Goal: Complete application form

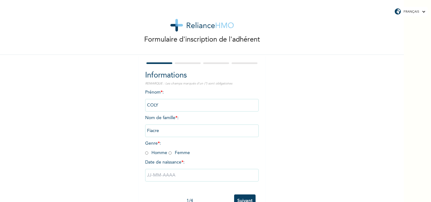
scroll to position [20, 0]
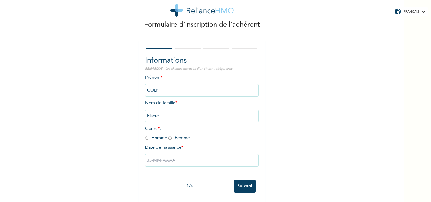
click at [145, 135] on input "radio" at bounding box center [146, 138] width 3 height 6
radio input "true"
click at [185, 156] on input "text" at bounding box center [202, 160] width 114 height 13
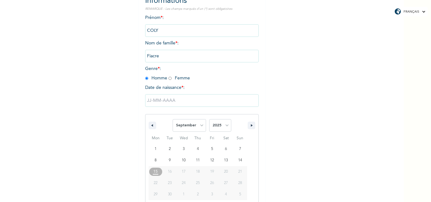
scroll to position [85, 0]
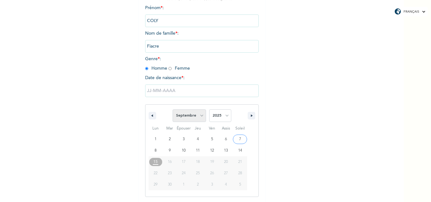
click at [198, 117] on select "[PERSON_NAME] Mars Avril Peut Juin Juillet Août Septembre Octobre Novembre Déce…" at bounding box center [189, 115] width 33 height 13
select select "7"
click at [173, 110] on select "[PERSON_NAME] Mars Avril Peut Juin Juillet Août Septembre Octobre Novembre Déce…" at bounding box center [189, 115] width 33 height 13
click at [225, 116] on select "2025 2024 2023 2022 2021 2020 2019 2018 2017 2016 2015 2014 2013 2012 2011 2010…" at bounding box center [220, 115] width 22 height 13
select select "1984"
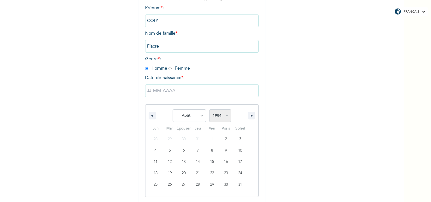
click at [209, 110] on select "2025 2024 2023 2022 2021 2020 2019 2018 2017 2016 2015 2014 2013 2012 2011 2010…" at bounding box center [220, 115] width 22 height 13
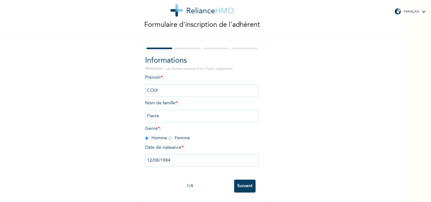
scroll to position [20, 0]
click at [248, 181] on input "Suivant" at bounding box center [244, 186] width 21 height 13
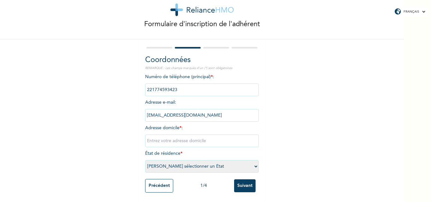
click at [178, 135] on input "text" at bounding box center [202, 141] width 114 height 13
type input "g"
type input "Grand Dakar Sicap Darabis Villa N°10 Bis"
click at [254, 162] on select "[PERSON_NAME] sélectionner un État [GEOGRAPHIC_DATA]" at bounding box center [202, 166] width 114 height 13
select select "1"
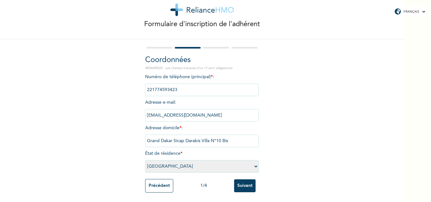
click at [145, 160] on select "[PERSON_NAME] sélectionner un État [GEOGRAPHIC_DATA]" at bounding box center [202, 166] width 114 height 13
click at [241, 182] on input "Suivant" at bounding box center [244, 185] width 21 height 13
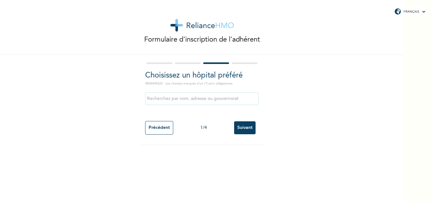
scroll to position [0, 0]
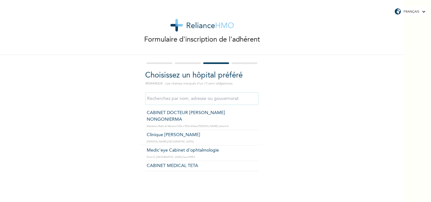
click at [219, 97] on input "text" at bounding box center [202, 98] width 114 height 13
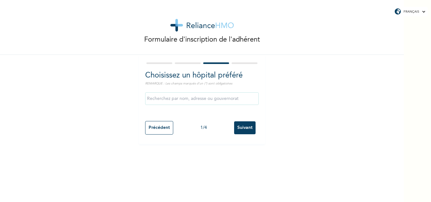
click at [335, 73] on div "Formulaire d'inscription de l'adhérent Choisissez un hôpital préféré REMARQUE :…" at bounding box center [202, 72] width 404 height 144
click at [245, 126] on input "Suivant" at bounding box center [244, 127] width 21 height 13
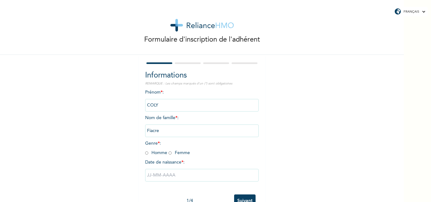
click at [145, 152] on input "radio" at bounding box center [146, 153] width 3 height 6
radio input "true"
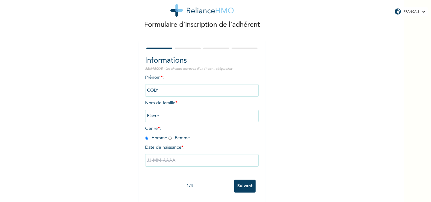
scroll to position [20, 0]
click at [176, 159] on input "text" at bounding box center [202, 160] width 114 height 13
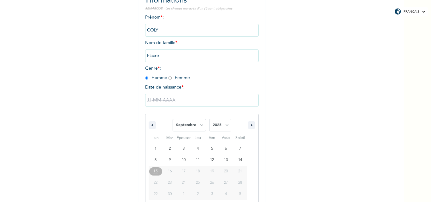
scroll to position [85, 0]
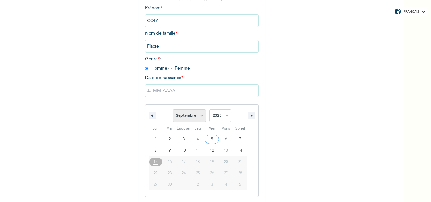
click at [199, 117] on select "Janvier Février Mars Avril Peut Juin Juillet Août Septembre Octobre Novembre Dé…" at bounding box center [189, 115] width 33 height 13
select select "7"
click at [173, 110] on select "Janvier Février Mars Avril Peut Juin Juillet Août Septembre Octobre Novembre Dé…" at bounding box center [189, 115] width 33 height 13
click at [226, 115] on select "2025 2024 2023 2022 2021 2020 2019 2018 2017 2016 2015 2014 2013 2012 2011 2010…" at bounding box center [220, 115] width 22 height 13
select select "1984"
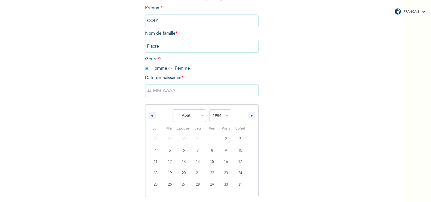
click at [209, 110] on select "2025 2024 2023 2022 2021 2020 2019 2018 2017 2016 2015 2014 2013 2012 2011 2010…" at bounding box center [220, 115] width 22 height 13
type input "12/08/1984"
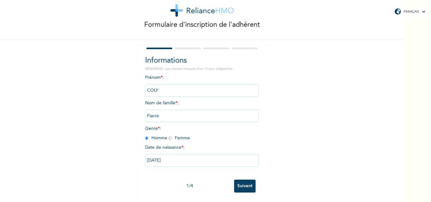
click at [238, 182] on input "Suivant" at bounding box center [244, 186] width 21 height 13
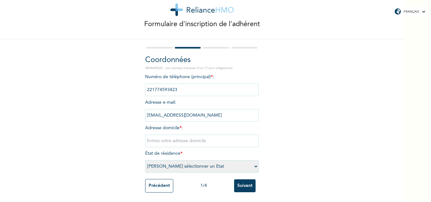
click at [177, 137] on input "text" at bounding box center [202, 141] width 114 height 13
type input "Grand Dakar Sicap Darabis Villa N°10 Bis"
click at [254, 162] on select "[PERSON_NAME] sélectionner un État [GEOGRAPHIC_DATA]" at bounding box center [202, 166] width 114 height 13
select select "1"
click at [145, 160] on select "[PERSON_NAME] sélectionner un État [GEOGRAPHIC_DATA]" at bounding box center [202, 166] width 114 height 13
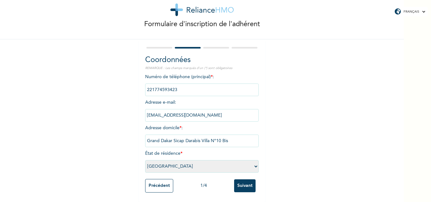
click at [244, 179] on input "Suivant" at bounding box center [244, 185] width 21 height 13
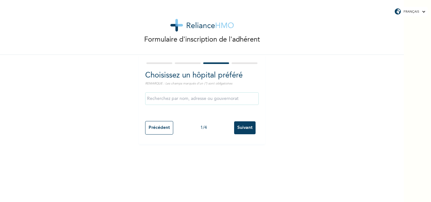
scroll to position [0, 0]
click at [244, 99] on input "text" at bounding box center [202, 98] width 114 height 13
type input "Clinique de l'Amitié"
click at [242, 126] on input "Suivant" at bounding box center [244, 127] width 21 height 13
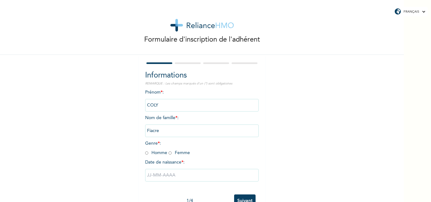
click at [145, 151] on input "radio" at bounding box center [146, 153] width 3 height 6
radio input "true"
click at [159, 177] on input "text" at bounding box center [202, 175] width 114 height 13
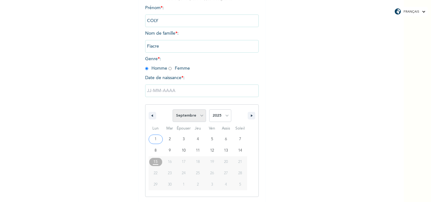
click at [200, 116] on select "Janvier Février Mars Avril Peut Juin Juillet Août Septembre Octobre Novembre Dé…" at bounding box center [189, 115] width 33 height 13
select select "7"
click at [173, 110] on select "Janvier Février Mars Avril Peut Juin Juillet Août Septembre Octobre Novembre Dé…" at bounding box center [189, 115] width 33 height 13
click at [227, 116] on select "2025 2024 2023 2022 2021 2020 2019 2018 2017 2016 2015 2014 2013 2012 2011 2010…" at bounding box center [220, 115] width 22 height 13
select select "1984"
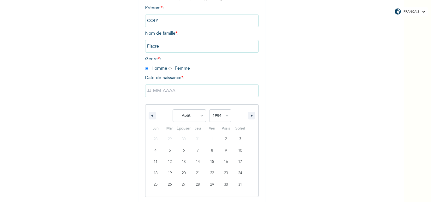
click at [209, 110] on select "2025 2024 2023 2022 2021 2020 2019 2018 2017 2016 2015 2014 2013 2012 2011 2010…" at bounding box center [220, 115] width 22 height 13
type input "12/08/1984"
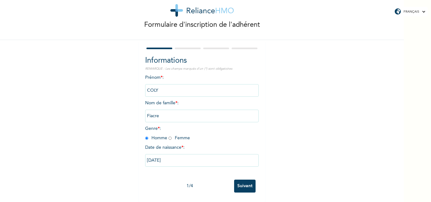
click at [244, 181] on input "Suivant" at bounding box center [244, 186] width 21 height 13
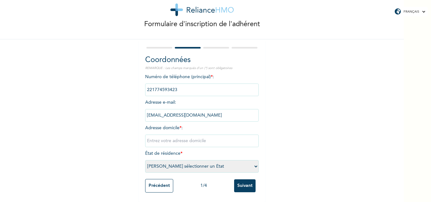
click at [168, 136] on input "text" at bounding box center [202, 141] width 114 height 13
click at [207, 135] on input "Grand Dakar Sicap Darabis" at bounding box center [202, 141] width 114 height 13
click at [209, 138] on input "Grand Dakar Sicap Darabis Villa 10 Bis" at bounding box center [202, 141] width 114 height 13
type input "Grand Dakar Sicap Darabis Villa N°10 Bis"
click at [254, 162] on select "[PERSON_NAME] sélectionner un État [GEOGRAPHIC_DATA]" at bounding box center [202, 166] width 114 height 13
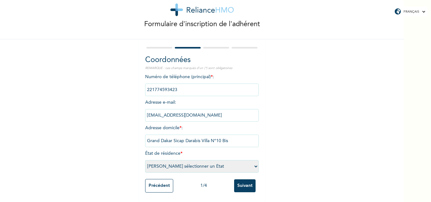
select select "1"
click at [145, 160] on select "[PERSON_NAME] sélectionner un État [GEOGRAPHIC_DATA]" at bounding box center [202, 166] width 114 height 13
click at [246, 181] on input "Suivant" at bounding box center [244, 185] width 21 height 13
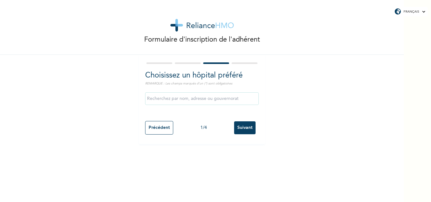
scroll to position [0, 0]
click at [221, 98] on input "text" at bounding box center [202, 98] width 114 height 13
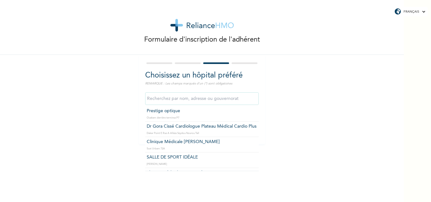
scroll to position [580, 0]
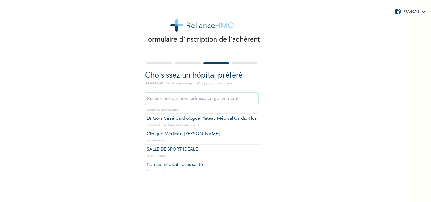
click at [192, 99] on input "text" at bounding box center [202, 98] width 114 height 13
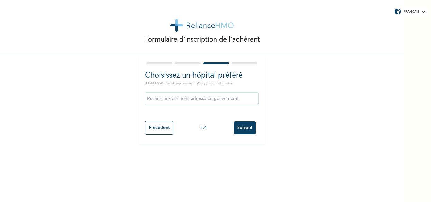
click at [333, 143] on div "Formulaire d'inscription de l'adhérent Choisissez un hôpital préféré REMARQUE :…" at bounding box center [202, 72] width 404 height 144
click at [243, 127] on input "Suivant" at bounding box center [244, 127] width 21 height 13
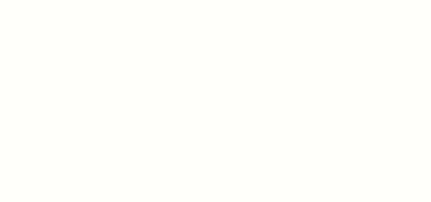
click at [290, 97] on div at bounding box center [215, 101] width 431 height 202
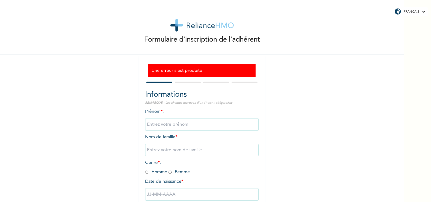
click at [125, 59] on div "Formulaire d'inscription de l'adhérent Une erreur s'est produite Informations R…" at bounding box center [202, 118] width 404 height 236
